Goal: Task Accomplishment & Management: Use online tool/utility

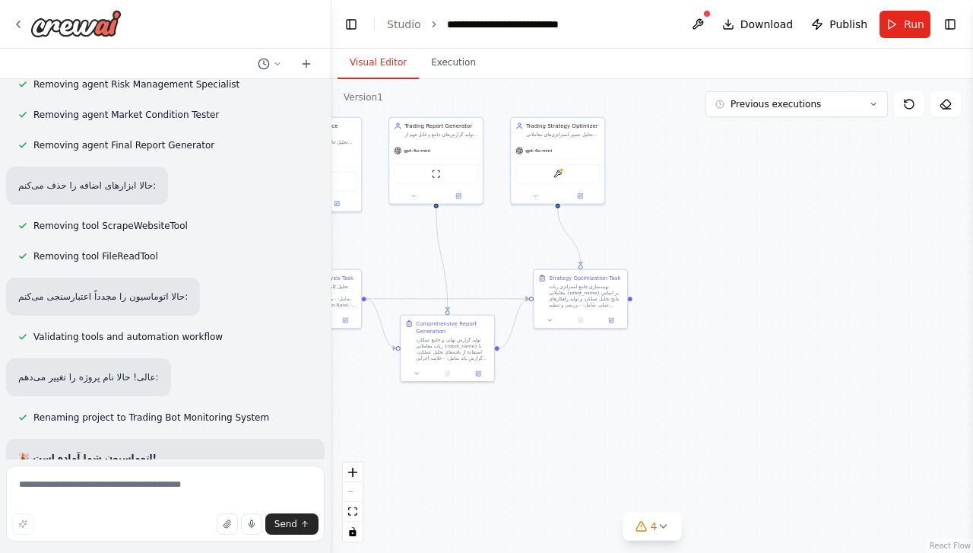
scroll to position [7348, 0]
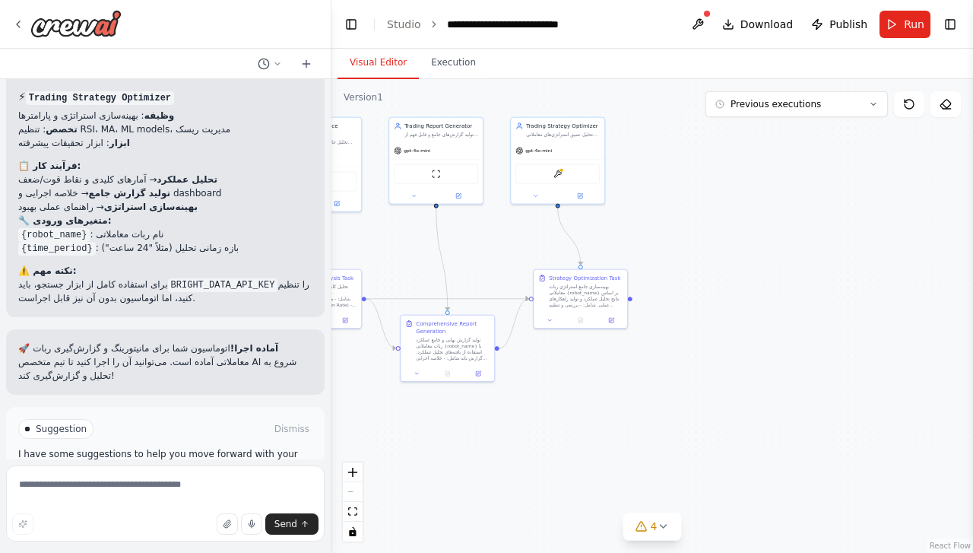
click at [160, 487] on span "Run Automation" at bounding box center [172, 493] width 74 height 12
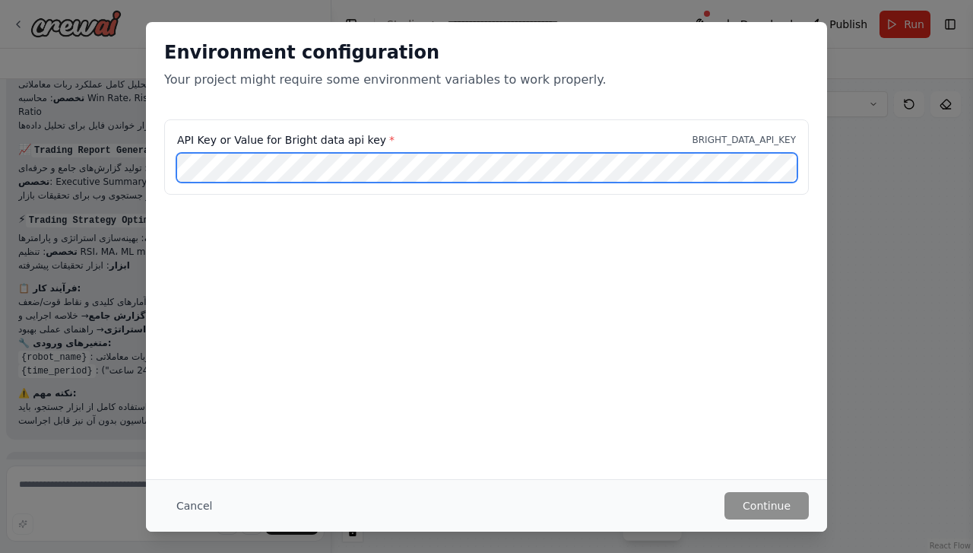
click at [166, 169] on div "API Key or Value for Bright data api key * BRIGHT_DATA_API_KEY" at bounding box center [486, 156] width 644 height 75
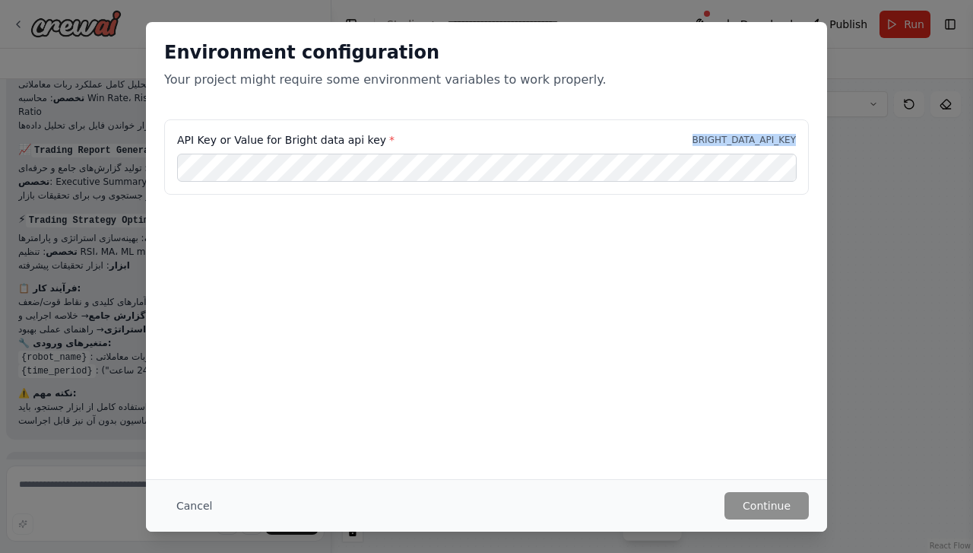
drag, startPoint x: 695, startPoint y: 138, endPoint x: 801, endPoint y: 140, distance: 106.4
click at [801, 140] on div "API Key or Value for Bright data api key * BRIGHT_DATA_API_KEY" at bounding box center [486, 156] width 644 height 75
copy p "BRIGHT_DATA_API_KEY"
click at [777, 506] on button "Continue" at bounding box center [766, 505] width 84 height 27
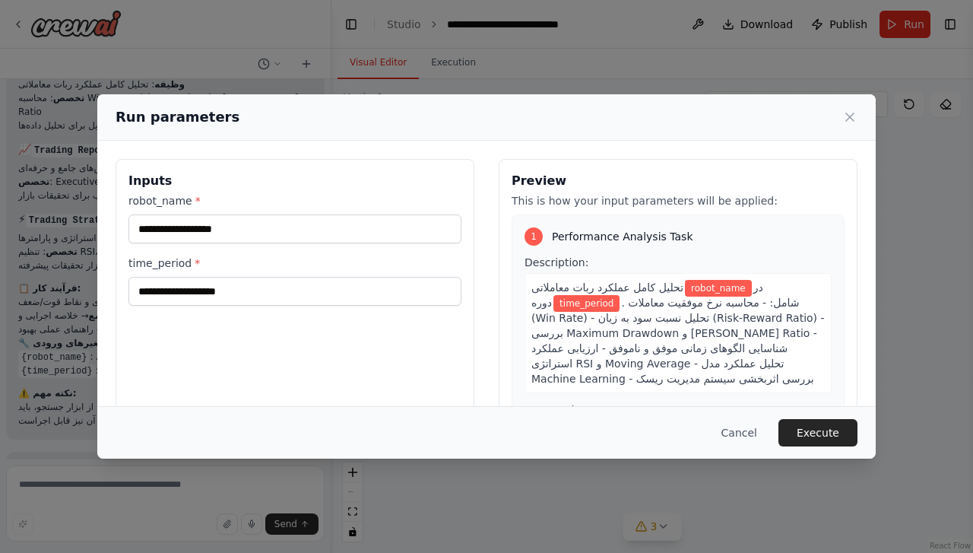
click at [728, 322] on span ". شامل: - محاسبه نرخ موفقیت معاملات (Win Rate) - تحلیل نسبت سود به زیان (Risk-R…" at bounding box center [677, 340] width 293 height 88
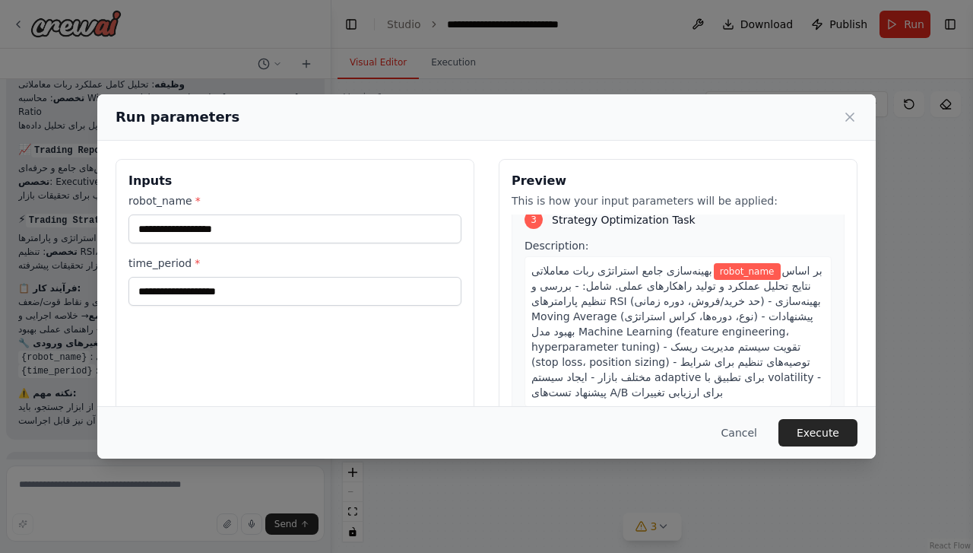
scroll to position [129, 0]
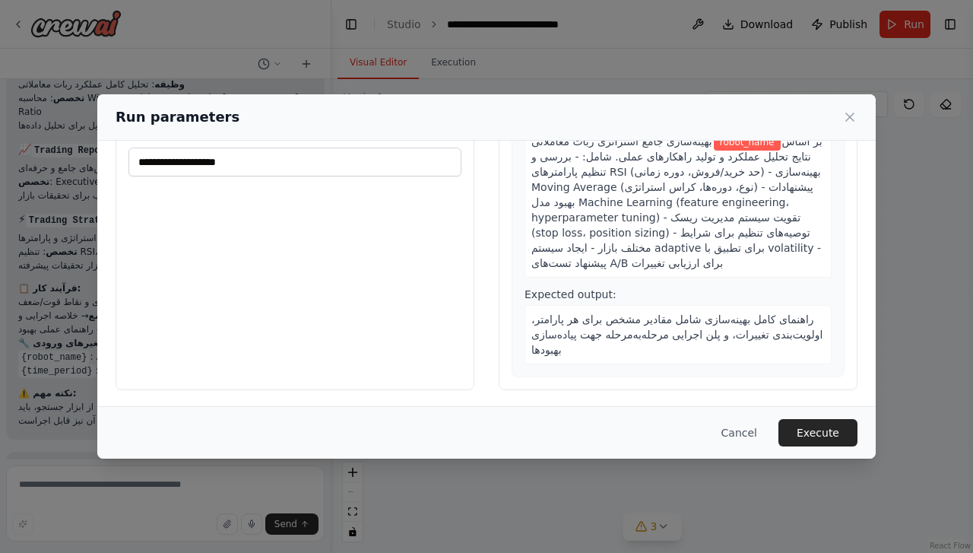
click at [845, 432] on button "Execute" at bounding box center [817, 432] width 79 height 27
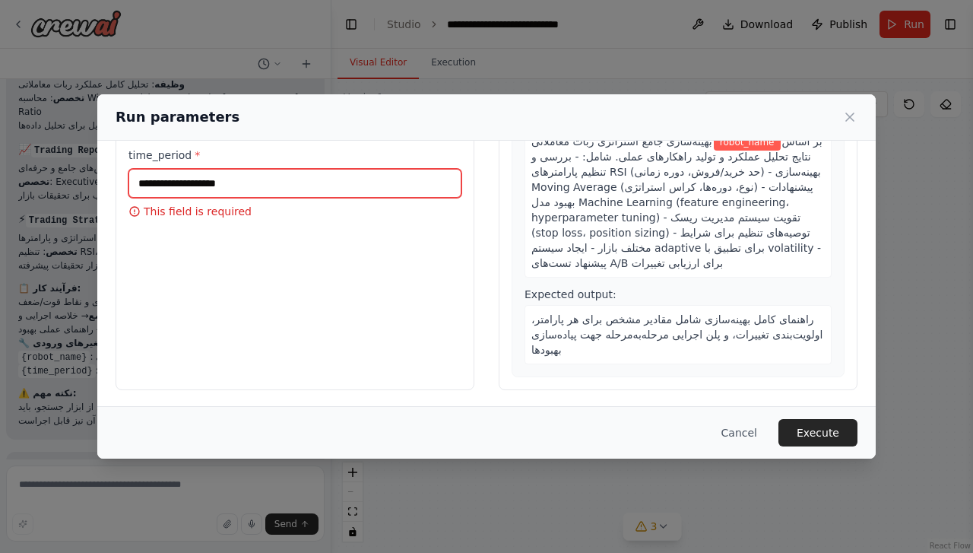
click at [280, 177] on input "time_period *" at bounding box center [294, 183] width 333 height 29
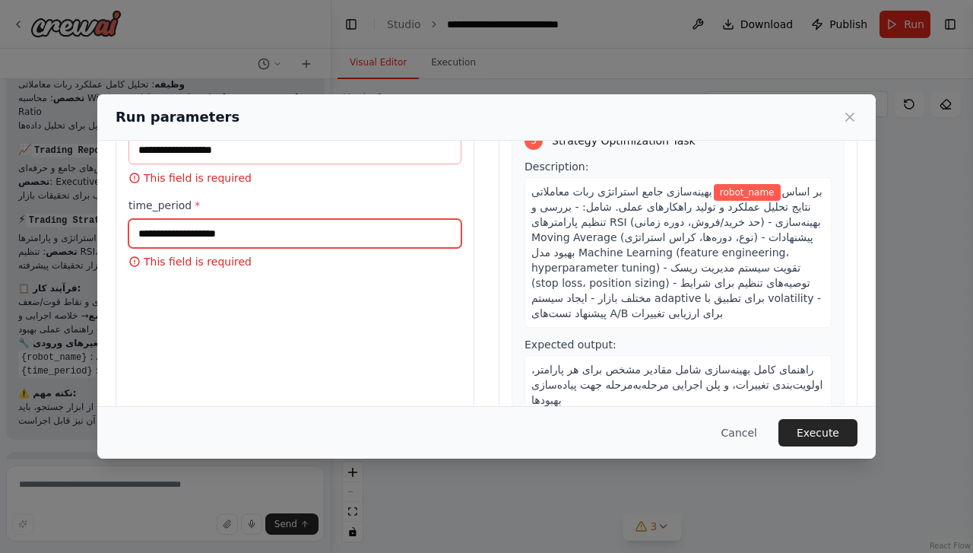
scroll to position [101, 0]
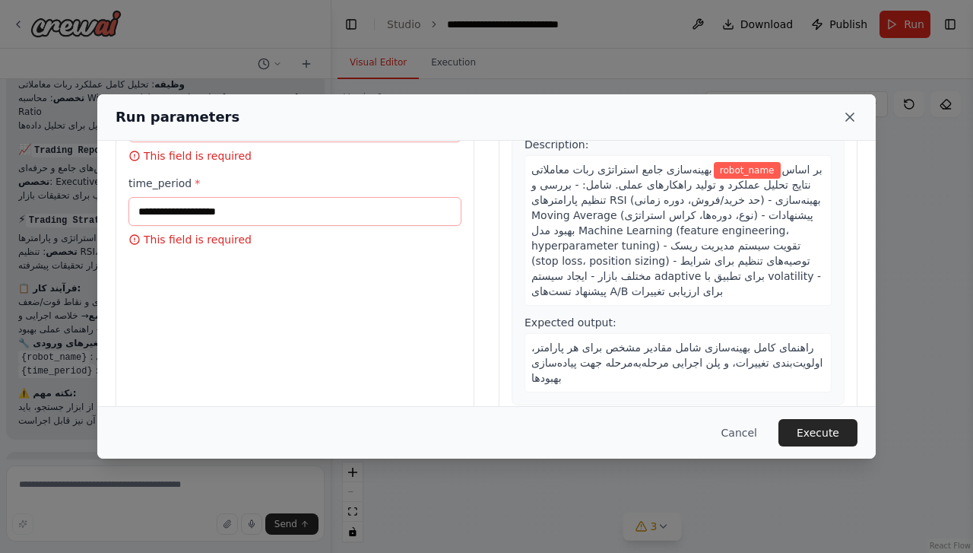
click at [849, 114] on icon at bounding box center [849, 116] width 15 height 15
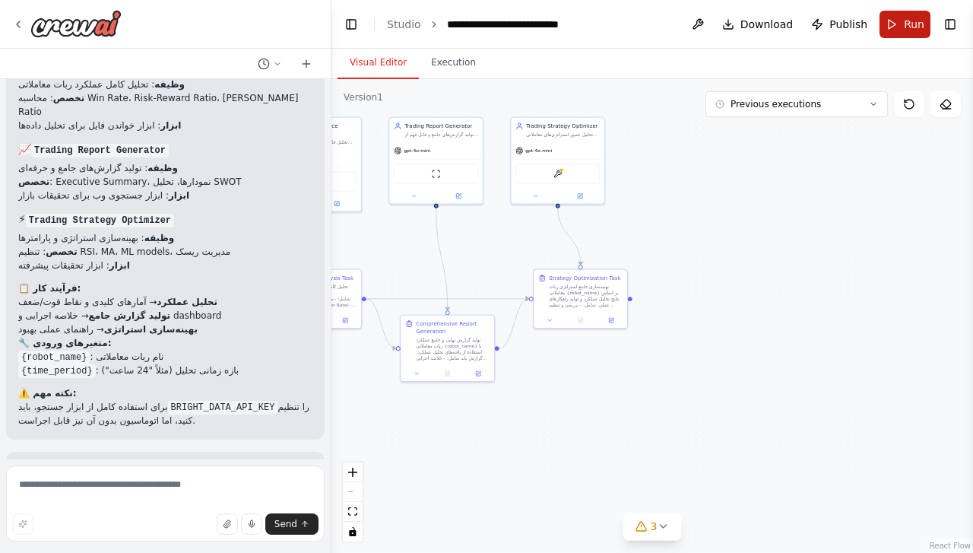
click at [895, 21] on button "Run" at bounding box center [904, 24] width 51 height 27
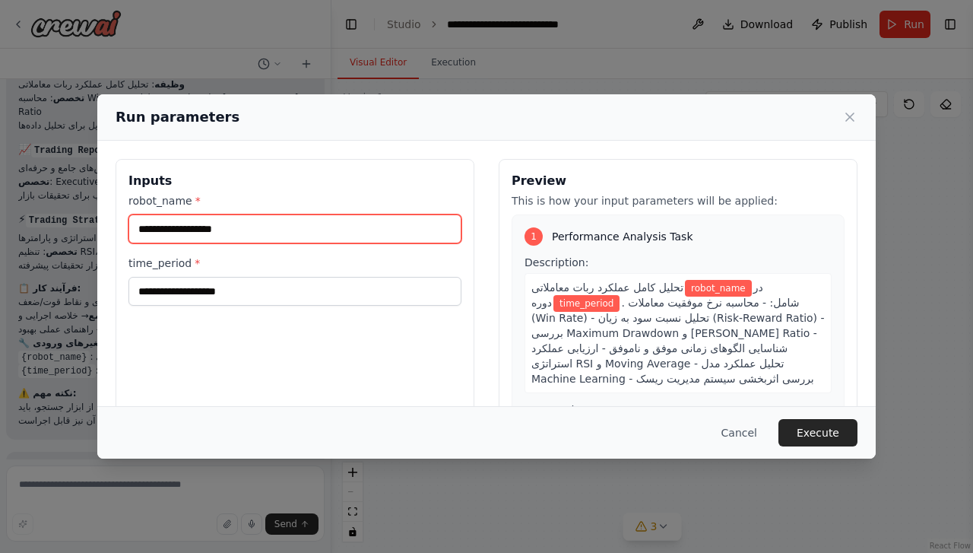
click at [211, 224] on input "robot_name *" at bounding box center [294, 228] width 333 height 29
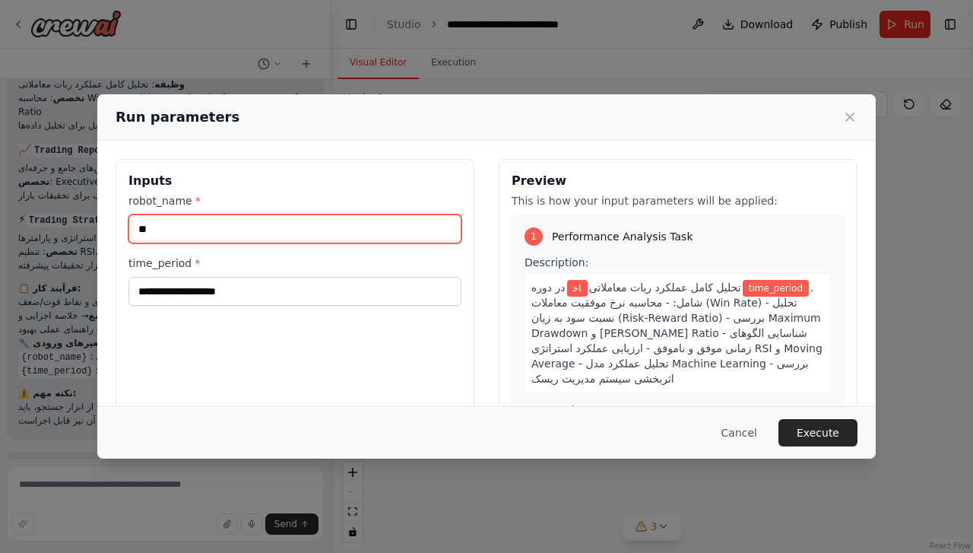
type input "*"
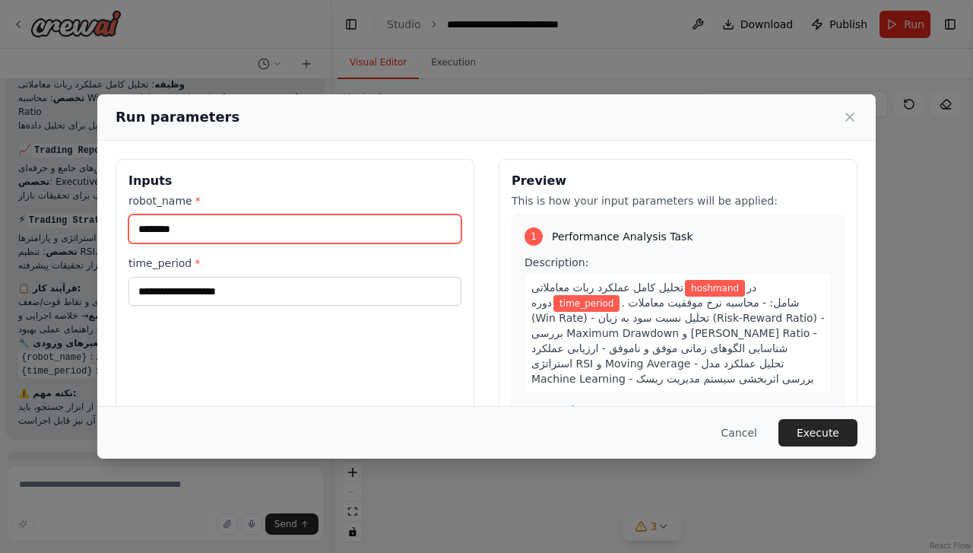
type input "********"
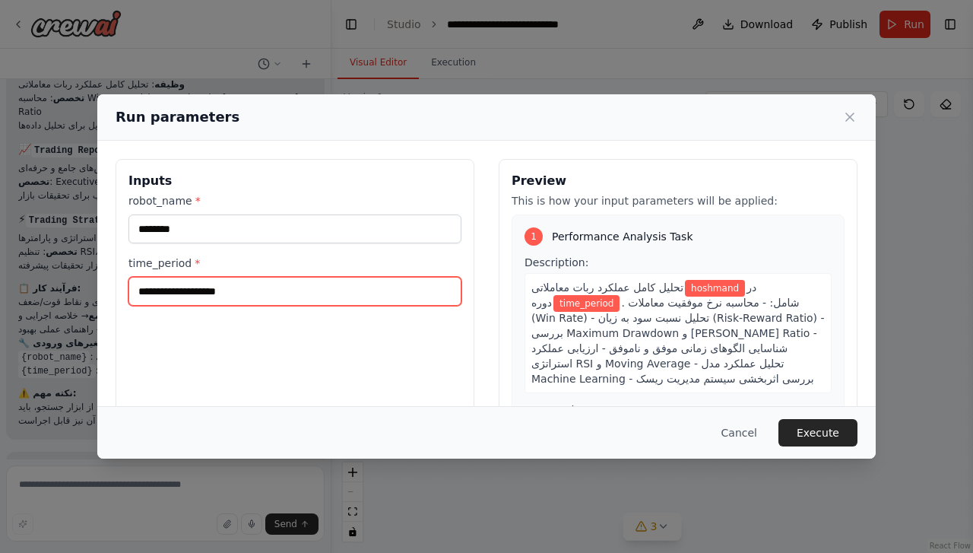
click at [237, 291] on input "time_period *" at bounding box center [294, 291] width 333 height 29
type input "*"
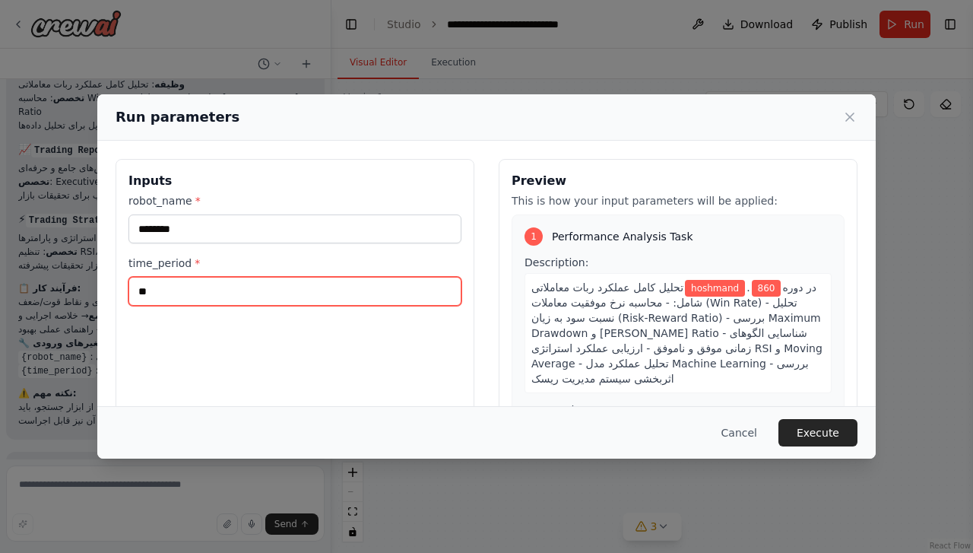
type input "*"
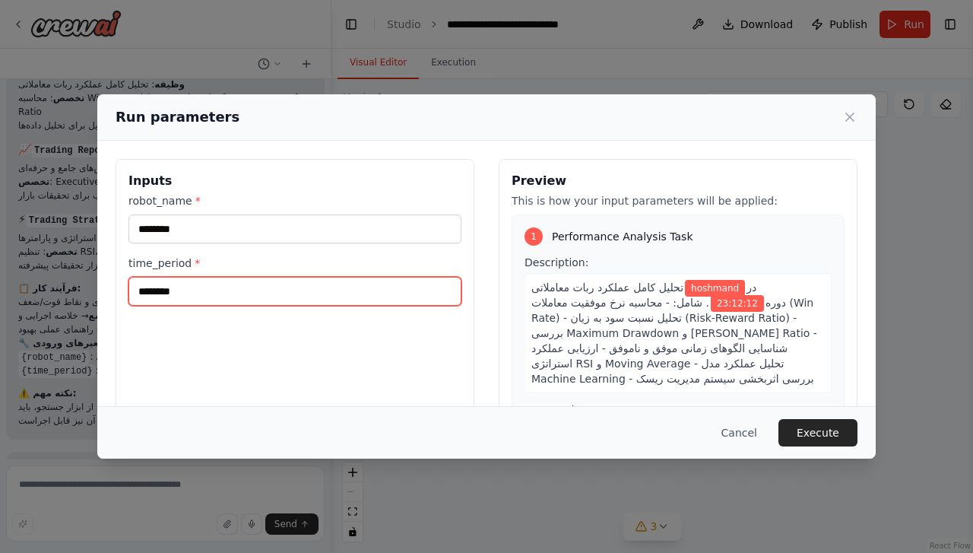
type input "********"
click at [815, 432] on button "Execute" at bounding box center [817, 432] width 79 height 27
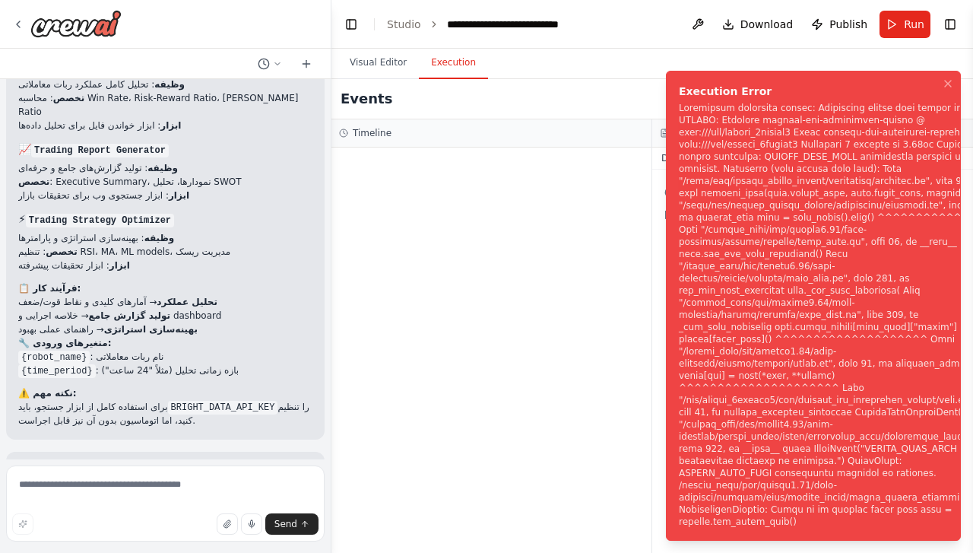
scroll to position [7348, 0]
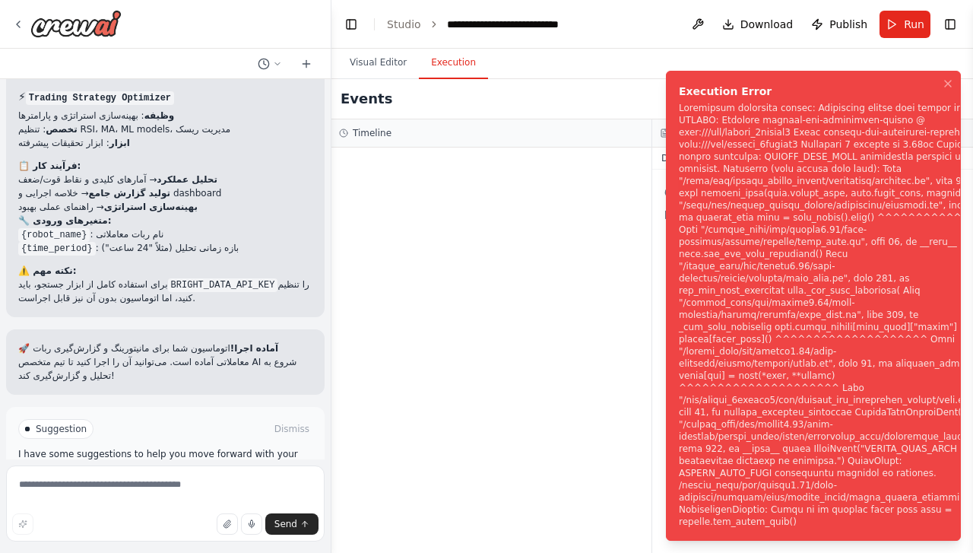
click at [489, 303] on div at bounding box center [491, 349] width 320 height 405
click at [178, 487] on span "Help fix error" at bounding box center [172, 493] width 60 height 12
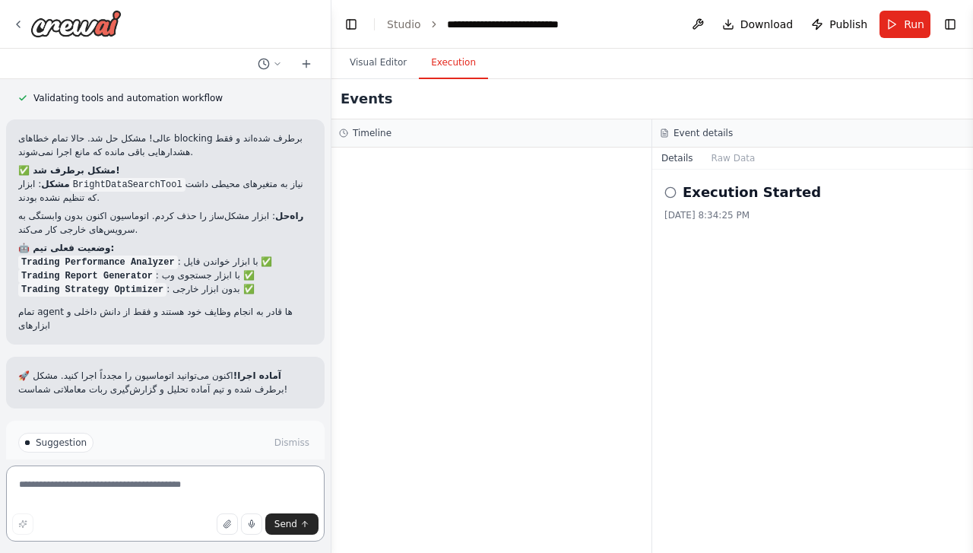
scroll to position [7877, 0]
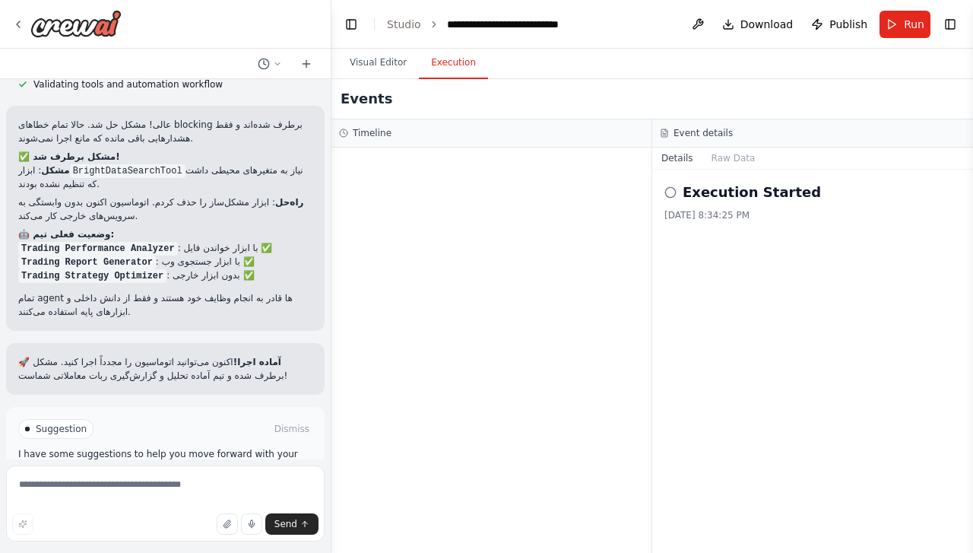
click at [207, 481] on button "Run Automation" at bounding box center [165, 493] width 294 height 24
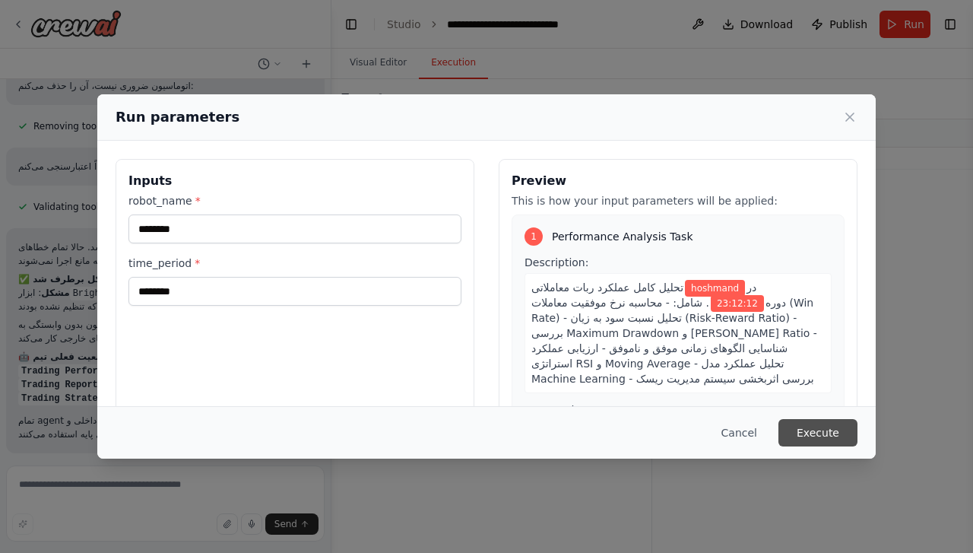
click at [809, 431] on button "Execute" at bounding box center [817, 432] width 79 height 27
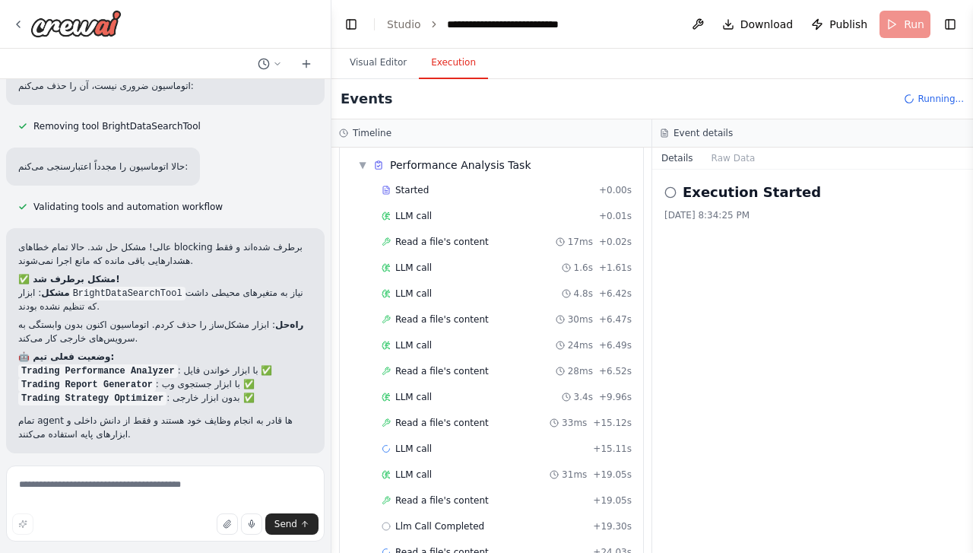
scroll to position [75, 0]
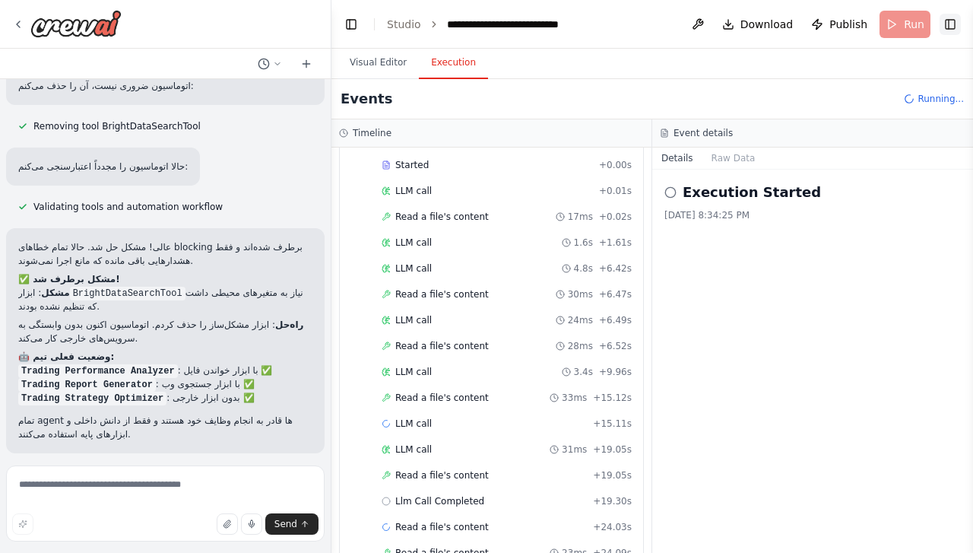
click at [947, 17] on button "Toggle Right Sidebar" at bounding box center [949, 24] width 21 height 21
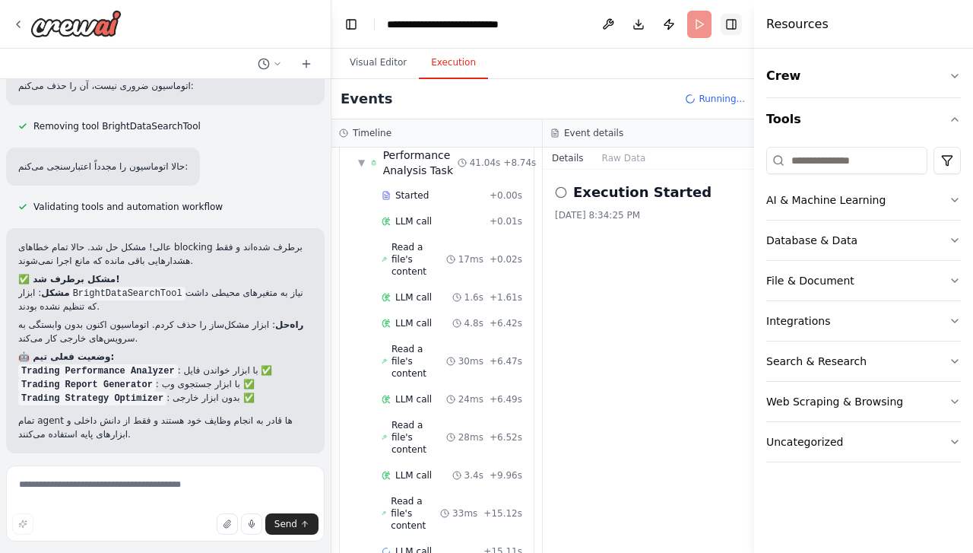
scroll to position [90, 0]
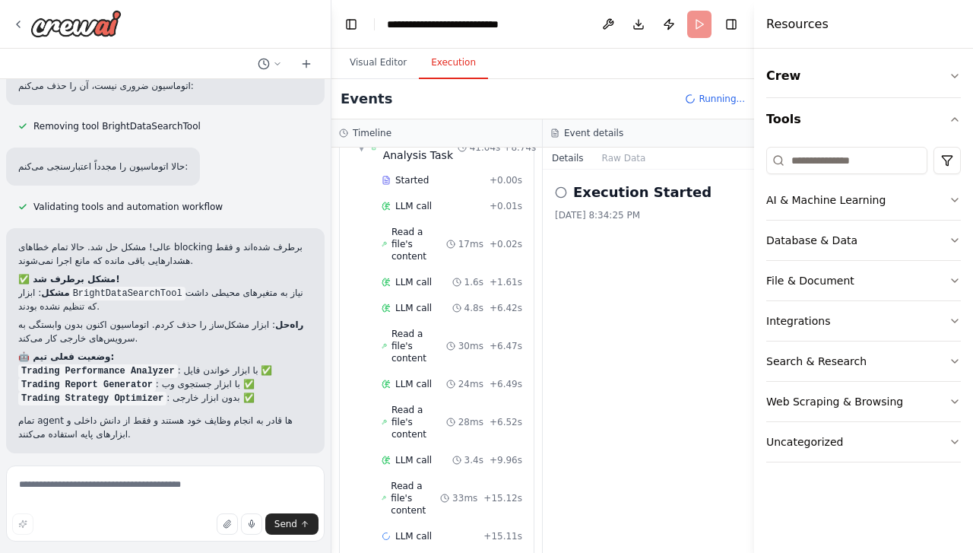
click at [511, 94] on div "Events Running..." at bounding box center [542, 99] width 423 height 40
click at [379, 62] on button "Visual Editor" at bounding box center [377, 63] width 81 height 32
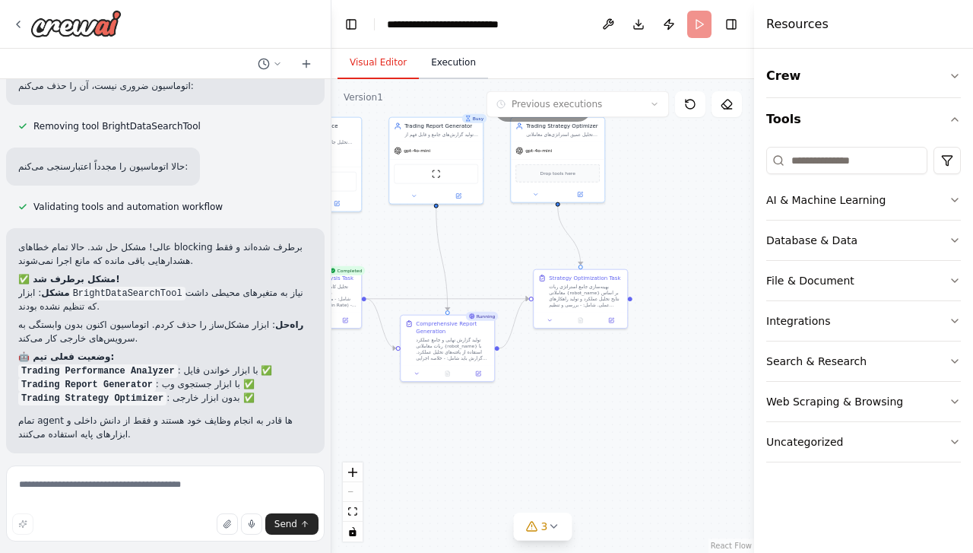
click at [456, 58] on button "Execution" at bounding box center [453, 63] width 69 height 32
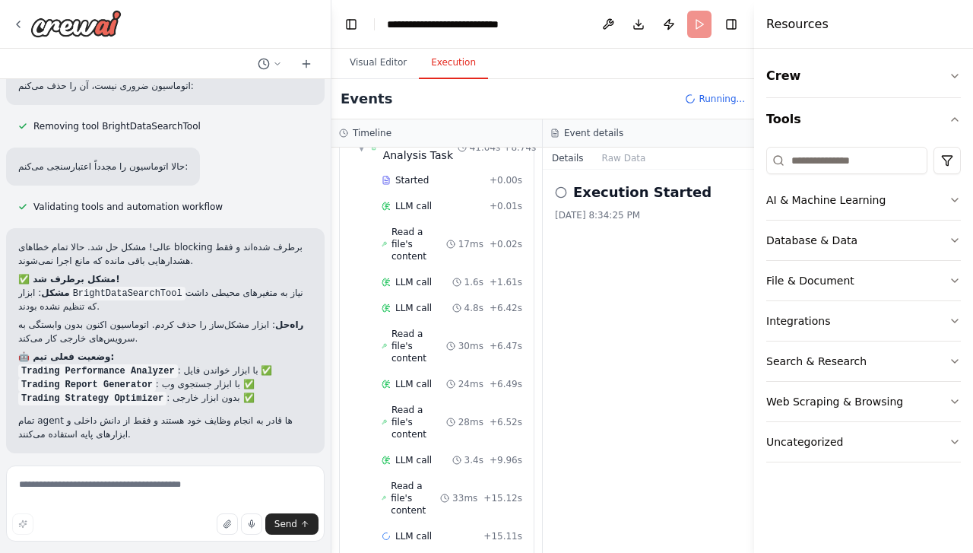
click at [686, 312] on div "Execution Started [DATE] 8:34:25 PM" at bounding box center [648, 360] width 211 height 383
click at [736, 24] on button "Toggle Right Sidebar" at bounding box center [730, 24] width 21 height 21
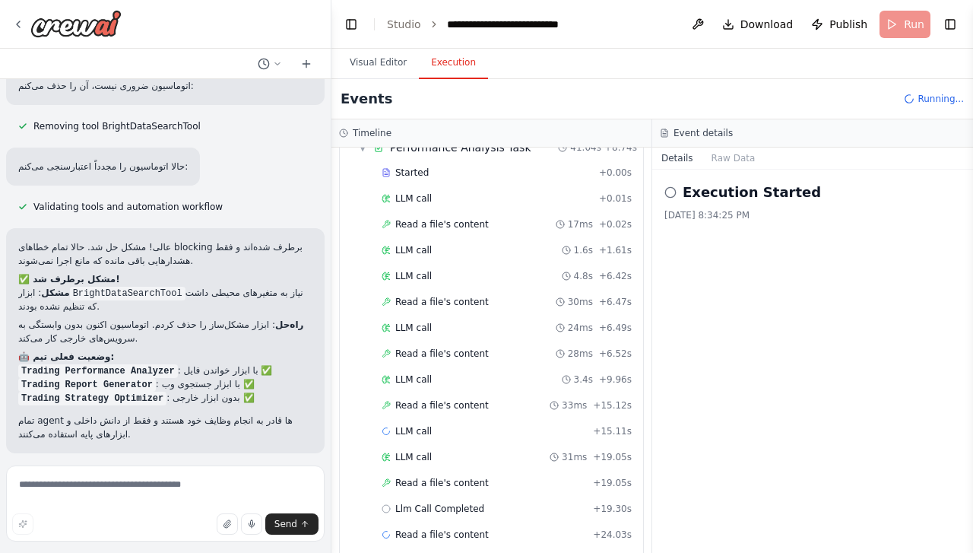
click at [669, 192] on icon at bounding box center [670, 192] width 12 height 12
click at [686, 191] on h2 "Execution Started" at bounding box center [751, 192] width 138 height 21
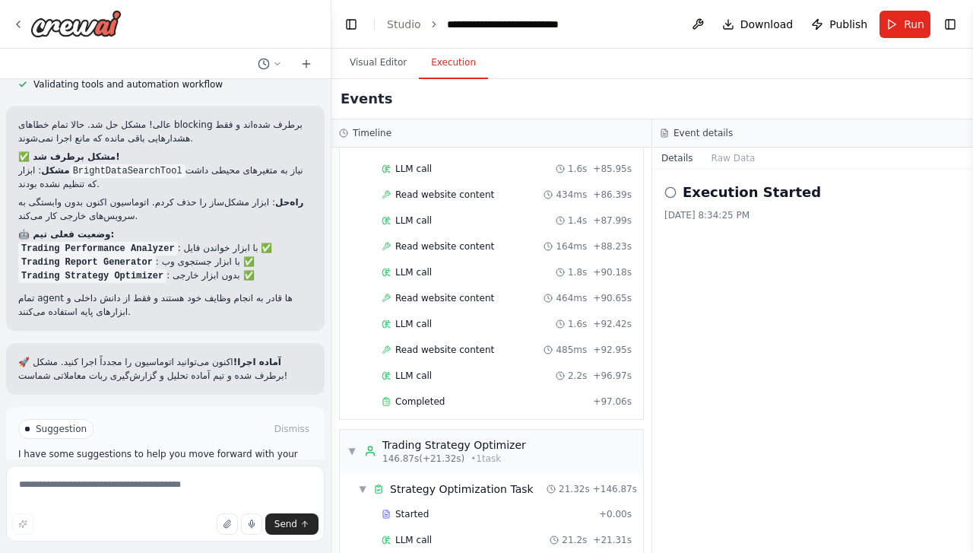
scroll to position [2112, 0]
click at [413, 507] on span "Started" at bounding box center [411, 513] width 33 height 12
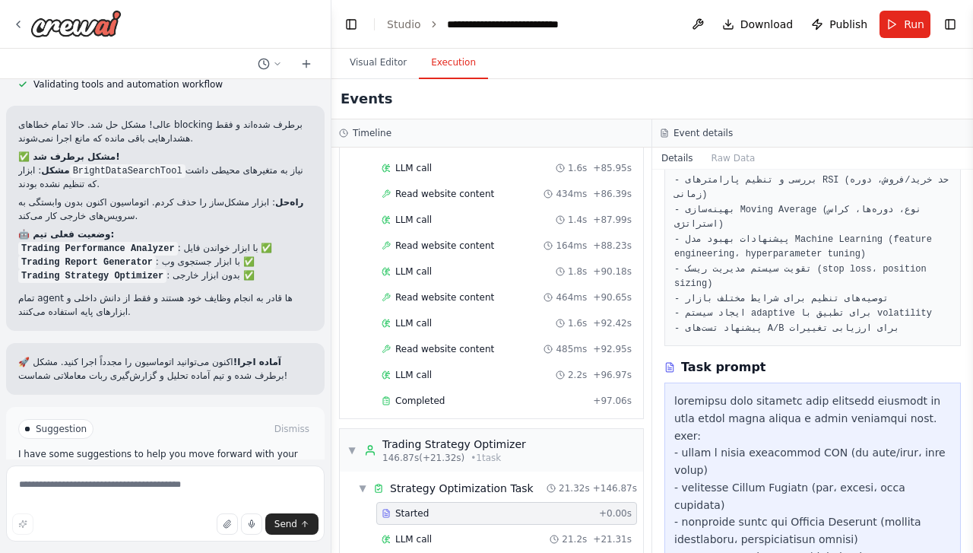
scroll to position [304, 0]
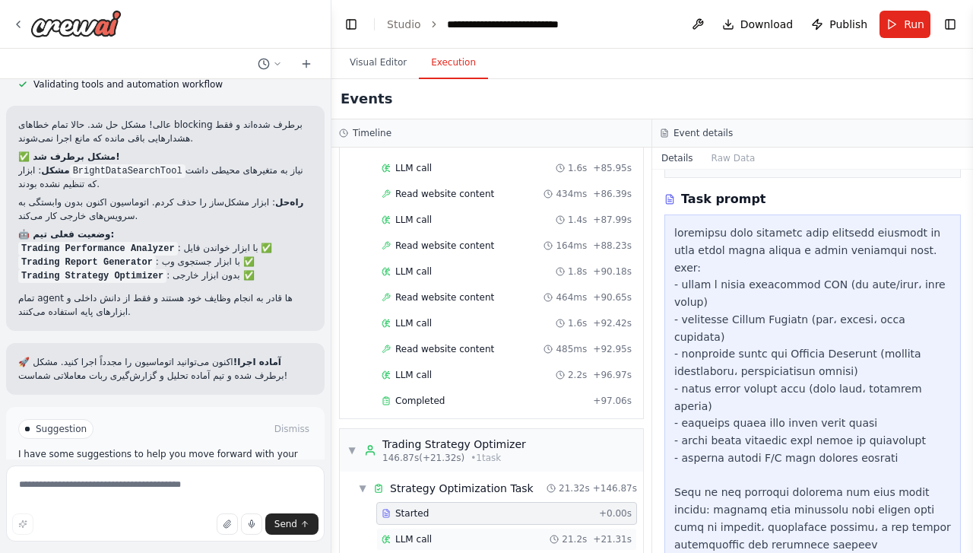
click at [426, 533] on span "LLM call" at bounding box center [413, 539] width 36 height 12
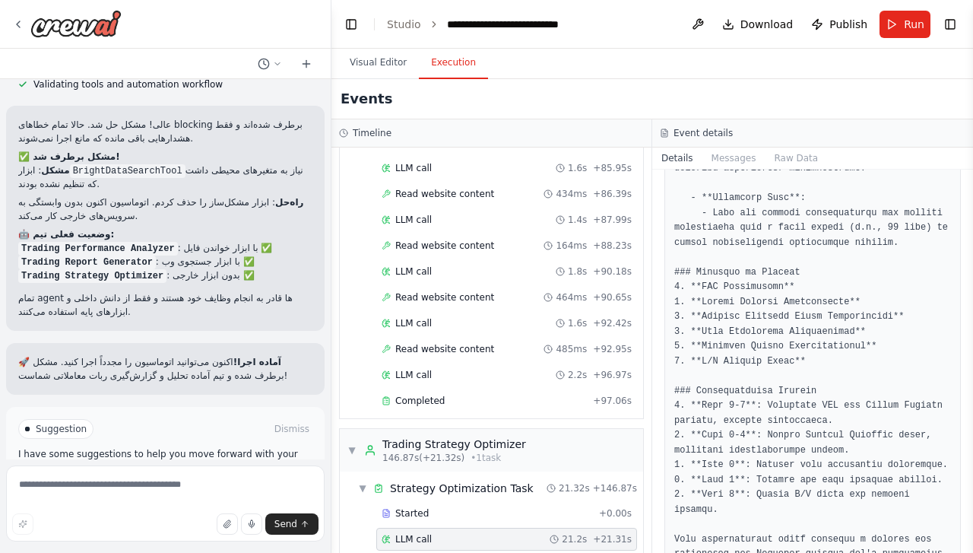
scroll to position [2090, 0]
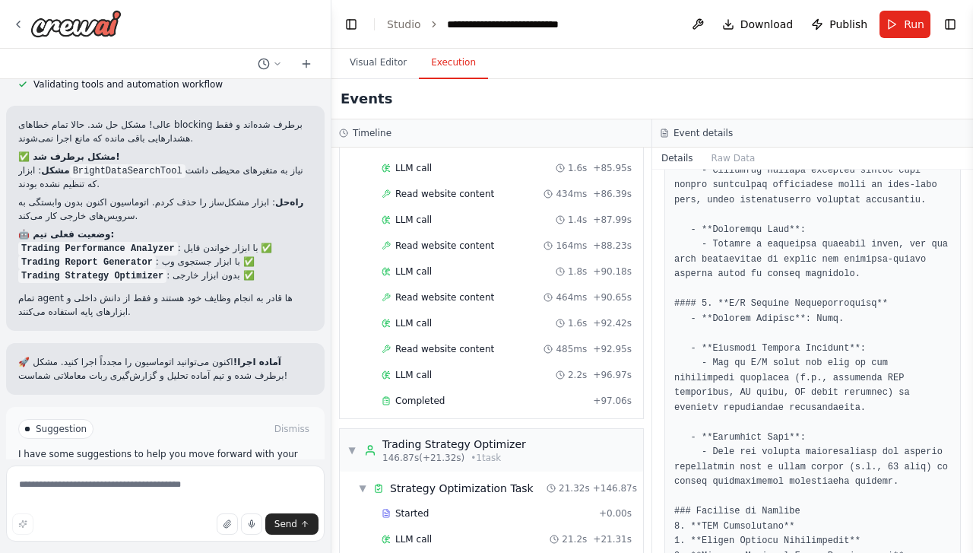
scroll to position [2260, 0]
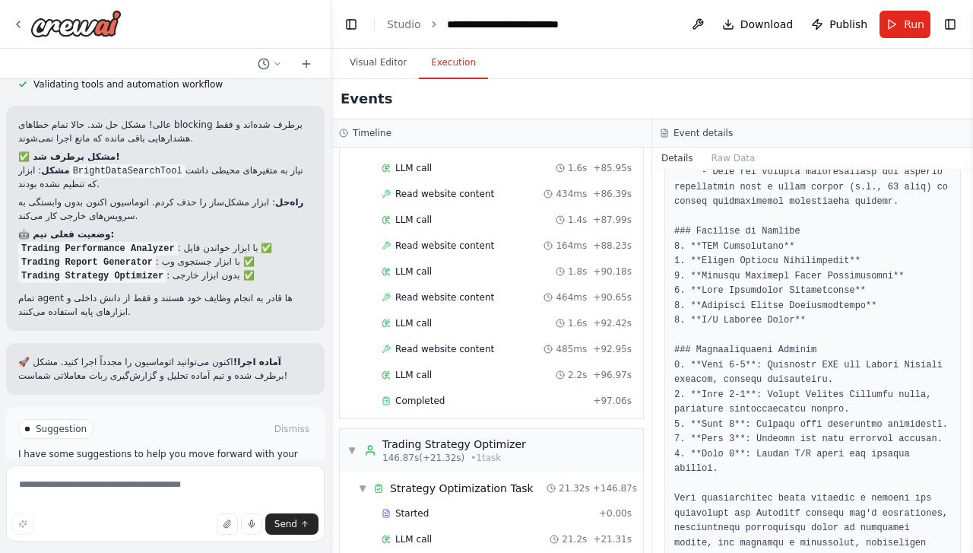
click at [188, 487] on span "Improve automation" at bounding box center [171, 493] width 93 height 12
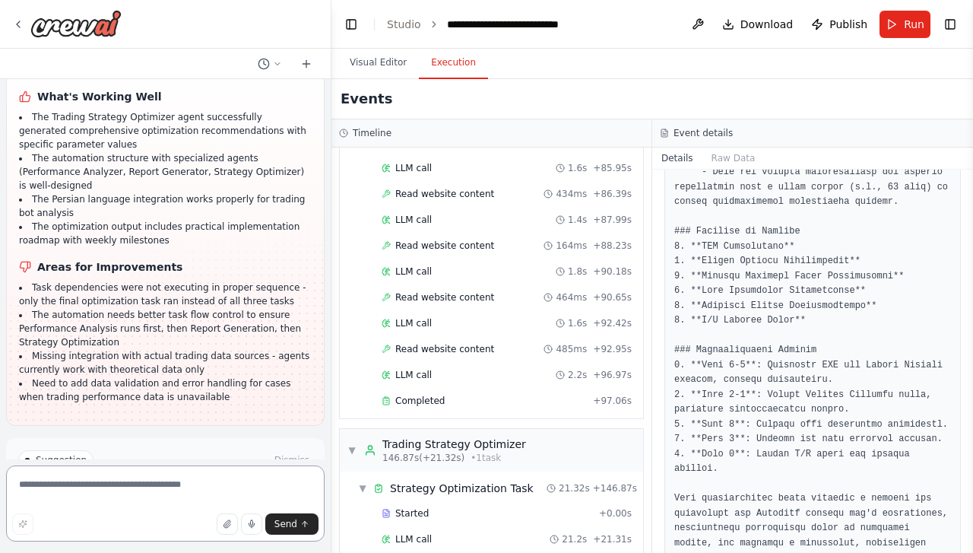
scroll to position [8577, 0]
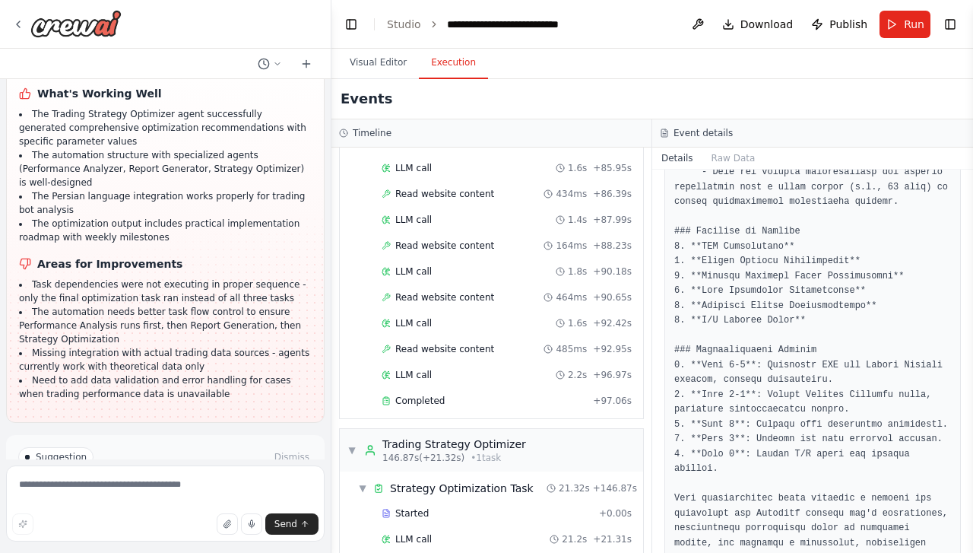
click at [142, 515] on span "Run Automation" at bounding box center [172, 521] width 74 height 12
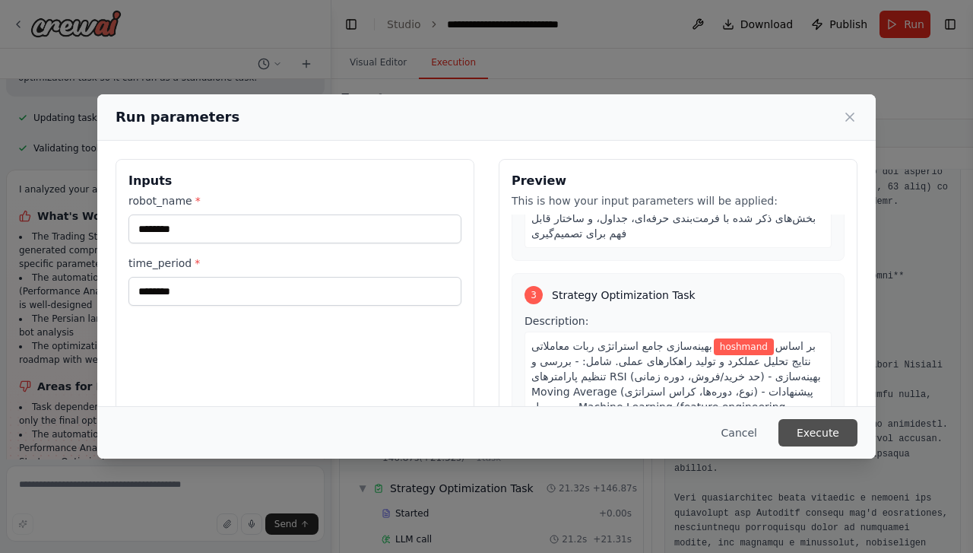
scroll to position [509, 0]
click at [826, 432] on button "Execute" at bounding box center [817, 432] width 79 height 27
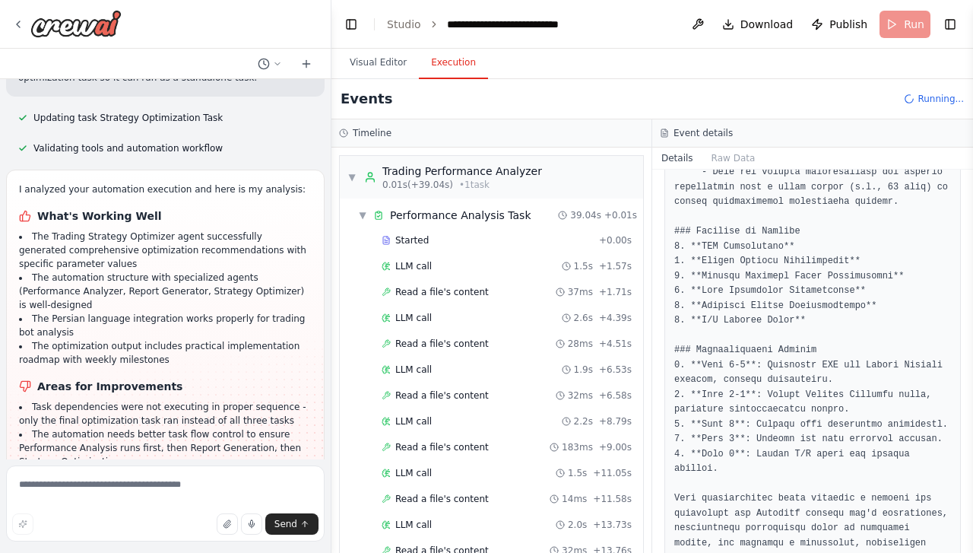
scroll to position [8577, 0]
